Goal: Task Accomplishment & Management: Complete application form

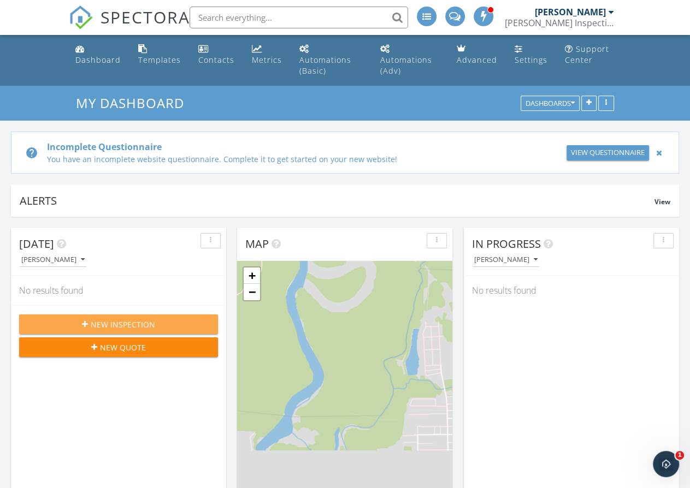
click at [123, 322] on span "New Inspection" at bounding box center [123, 324] width 64 height 11
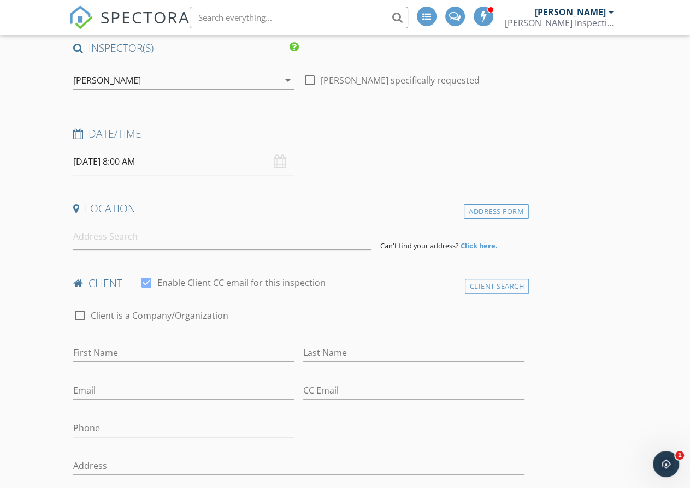
scroll to position [109, 0]
click at [103, 247] on input at bounding box center [222, 236] width 298 height 27
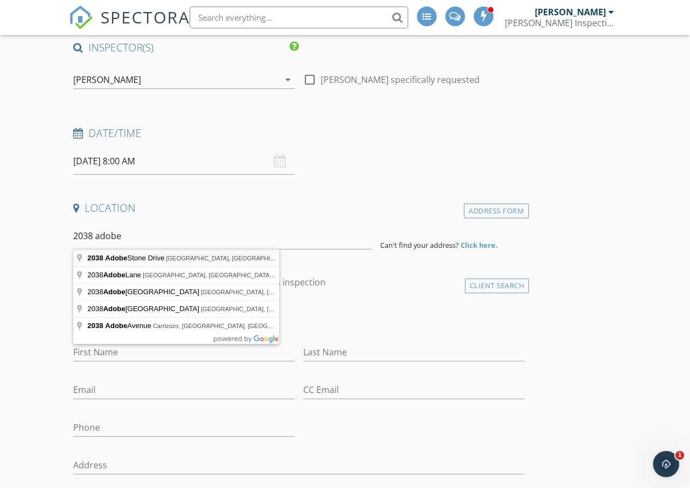
type input "2038 Adobe Stone Drive, Humble, TX, USA"
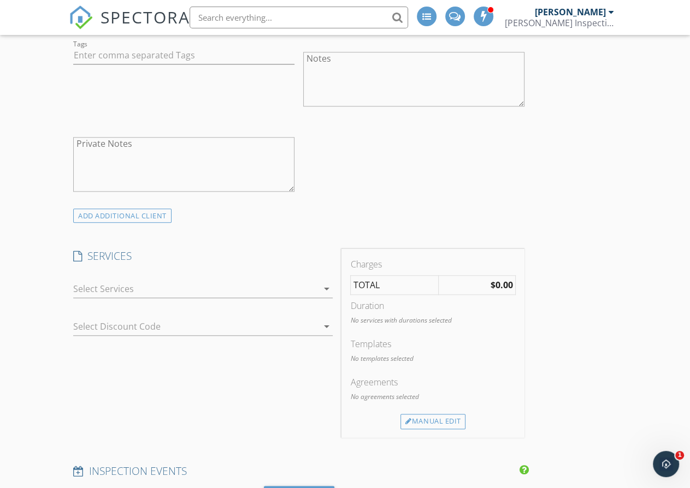
scroll to position [818, 0]
click at [103, 297] on div at bounding box center [195, 288] width 244 height 17
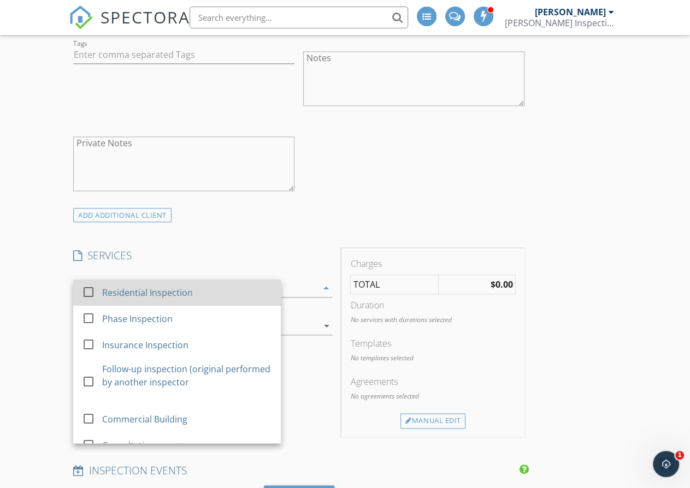
click at [91, 294] on div at bounding box center [88, 291] width 19 height 19
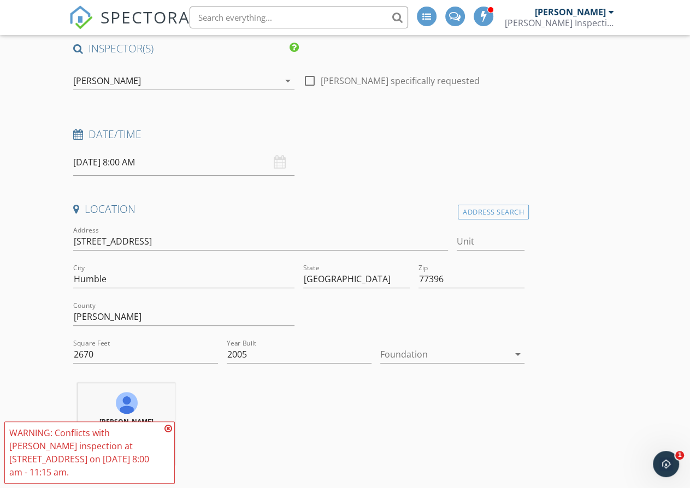
scroll to position [108, 0]
click at [169, 427] on icon at bounding box center [168, 428] width 8 height 9
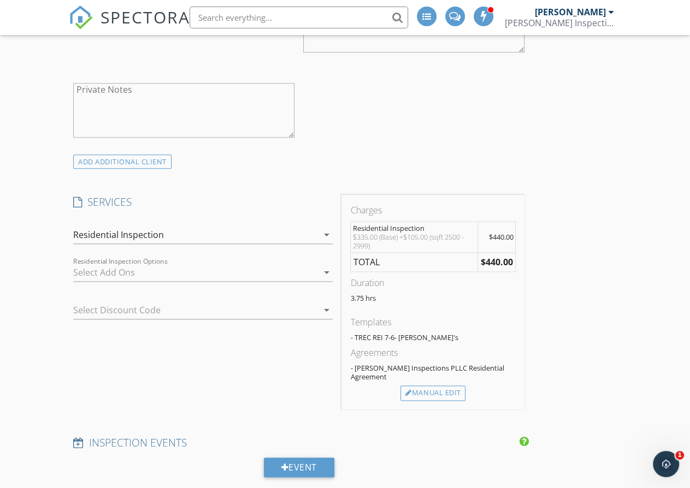
scroll to position [873, 0]
click at [104, 275] on div at bounding box center [195, 271] width 244 height 17
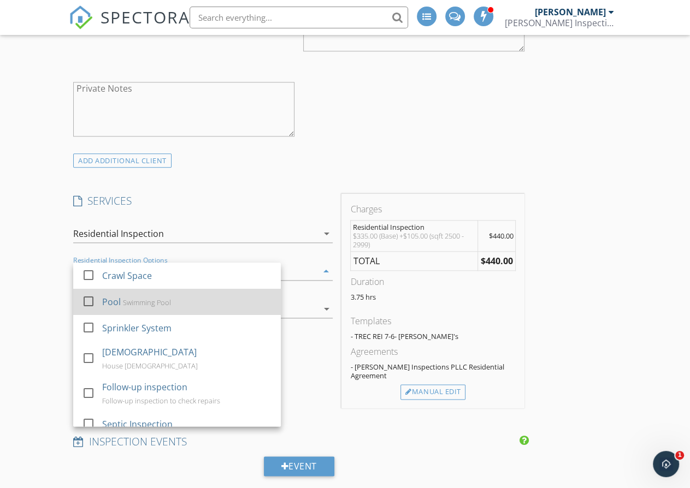
click at [91, 305] on div at bounding box center [88, 301] width 19 height 19
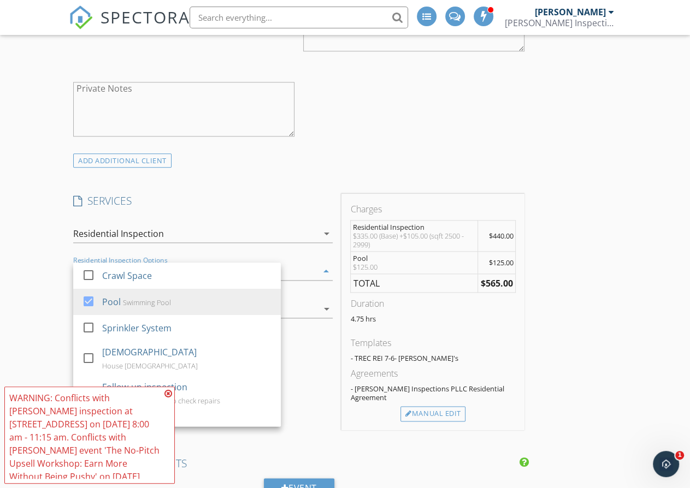
click at [38, 326] on div "New Inspection Click here to use the New Order Form INSPECTOR(S) check_box Mike…" at bounding box center [345, 347] width 690 height 2269
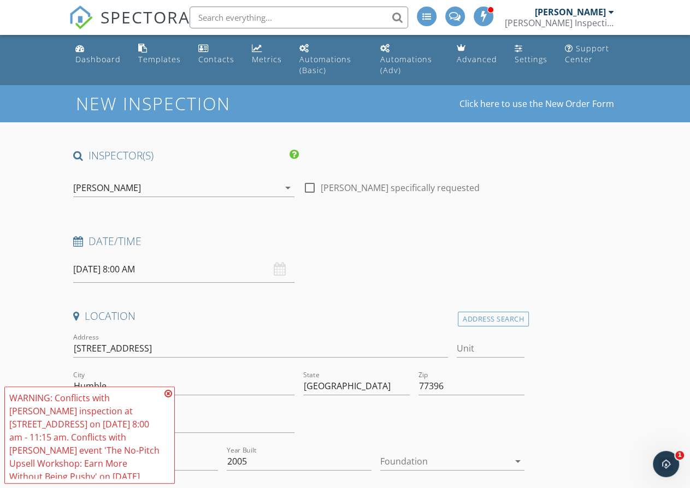
scroll to position [0, 0]
click at [91, 276] on input "09/30/2025 8:00 AM" at bounding box center [183, 270] width 221 height 27
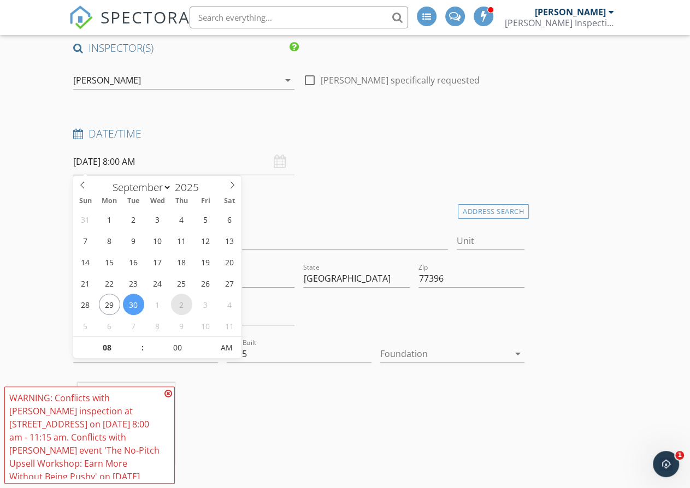
scroll to position [109, 0]
select select "9"
type input "10/02/2025 8:00 AM"
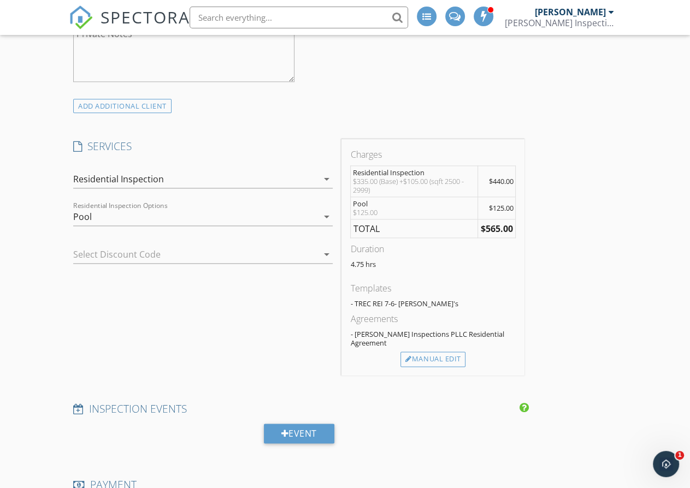
scroll to position [928, 0]
click at [320, 223] on icon "arrow_drop_down" at bounding box center [326, 216] width 13 height 13
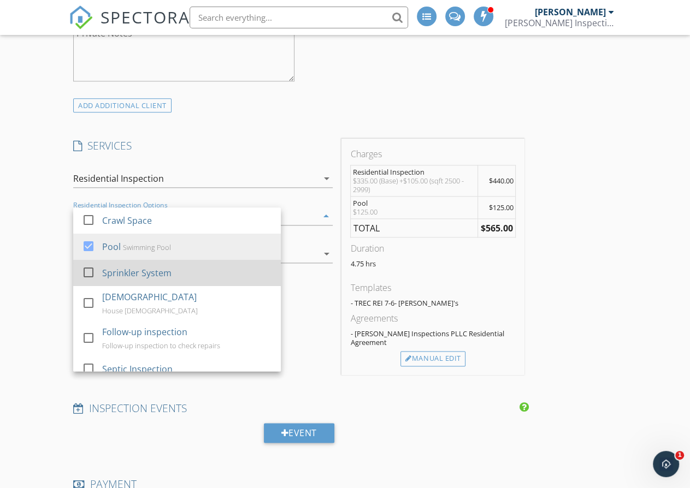
click at [88, 281] on div at bounding box center [88, 272] width 19 height 19
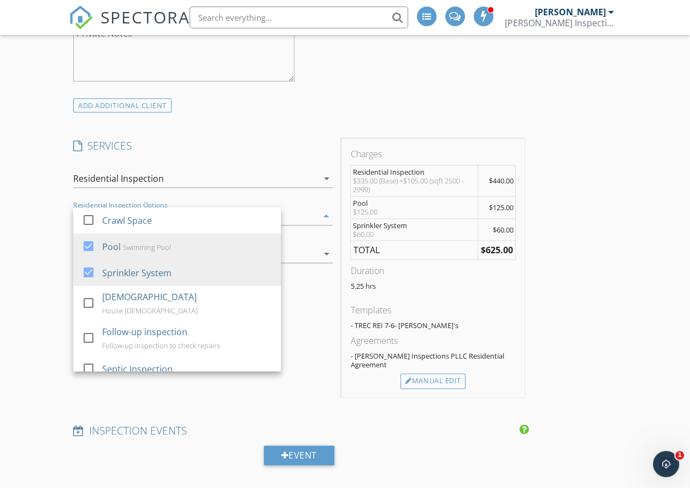
click at [48, 292] on div "New Inspection Click here to use the New Order Form INSPECTOR(S) check_box Mike…" at bounding box center [345, 303] width 690 height 2291
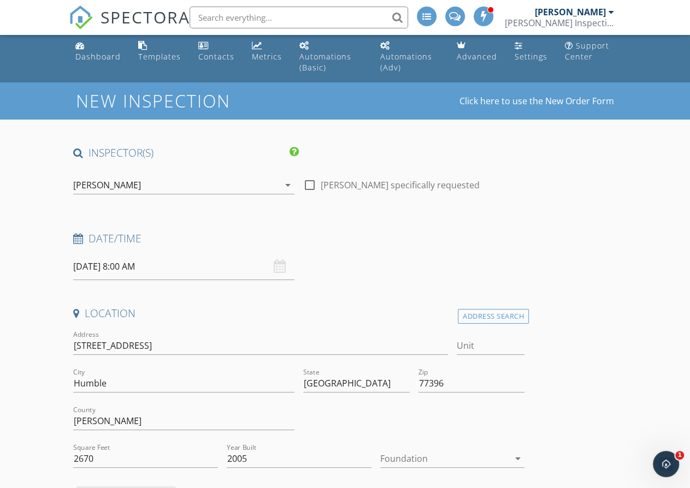
scroll to position [0, 0]
